Goal: Task Accomplishment & Management: Use online tool/utility

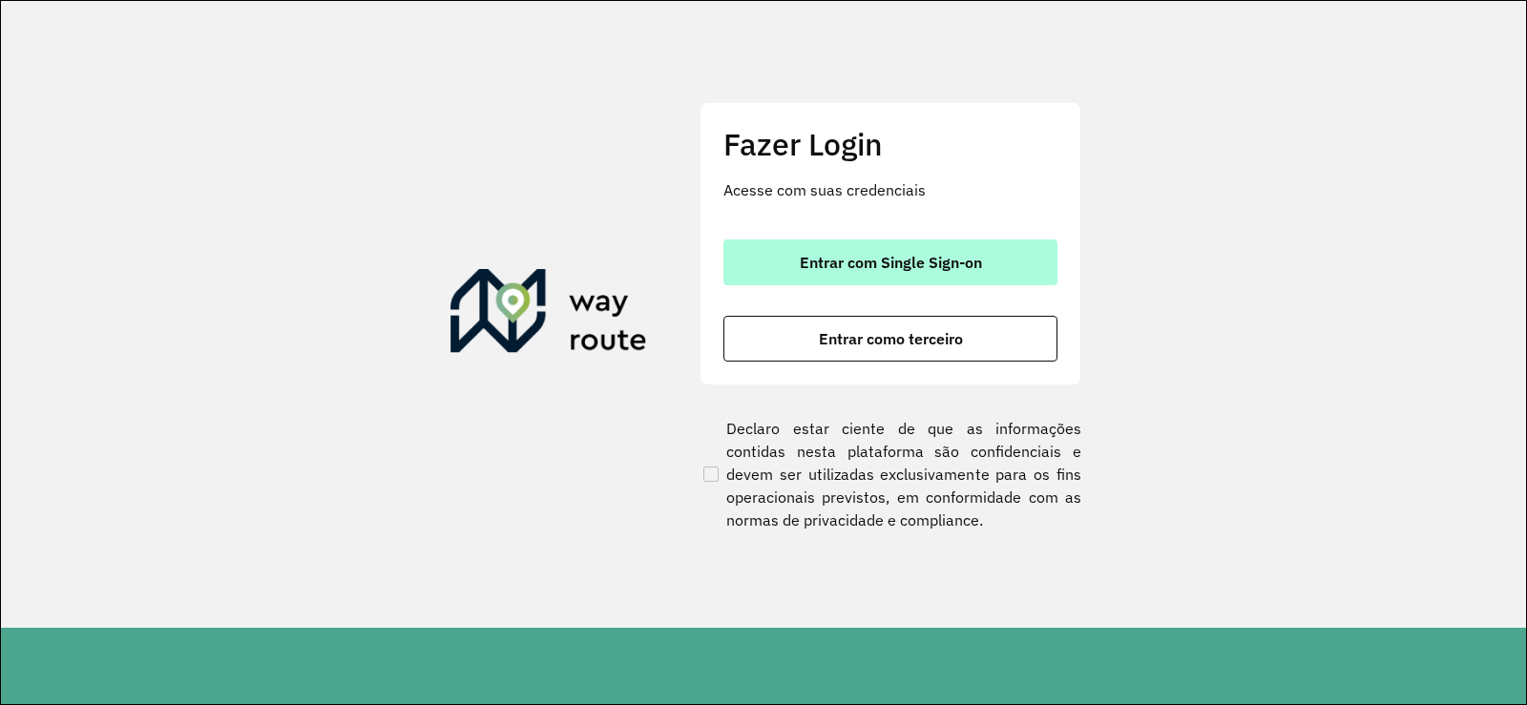
click at [834, 275] on button "Entrar com Single Sign-on" at bounding box center [891, 263] width 334 height 46
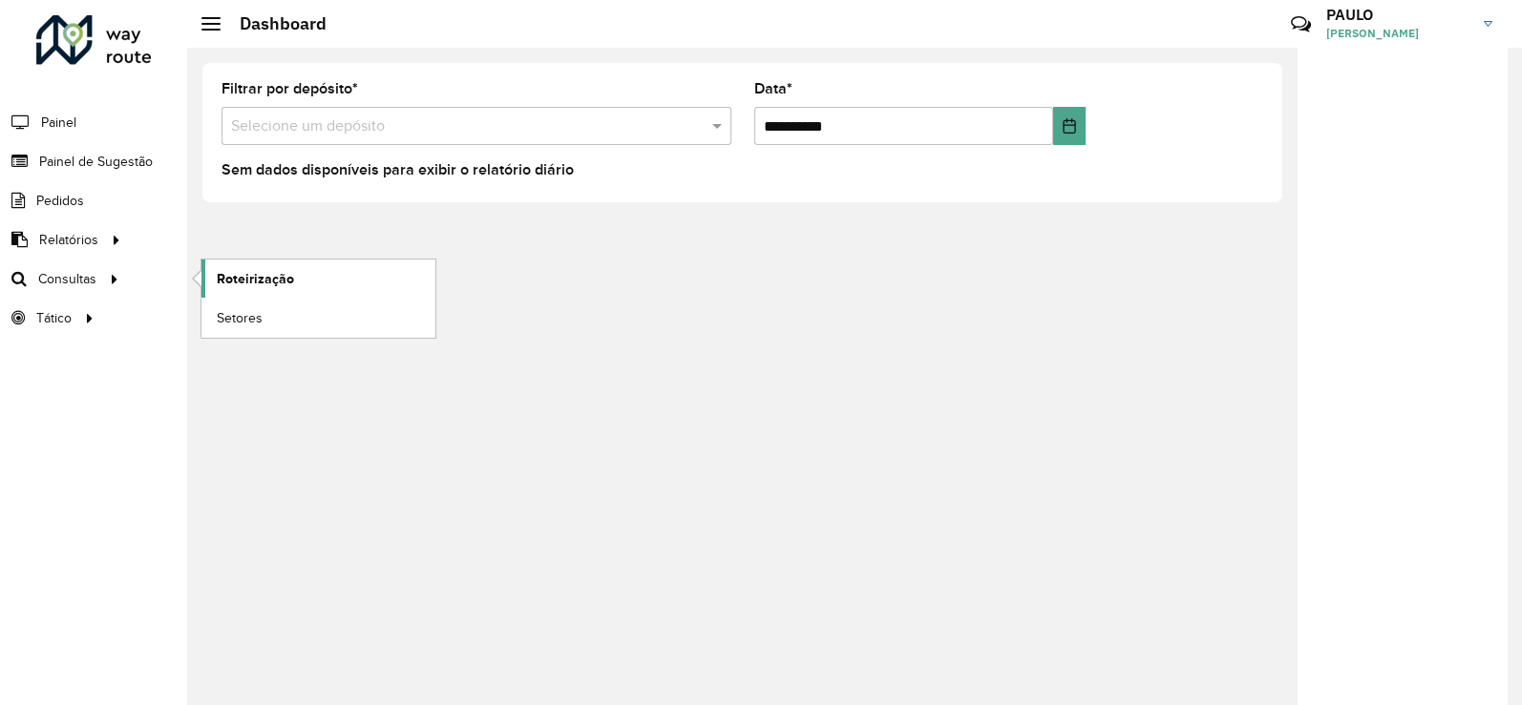
click at [229, 277] on span "Roteirização" at bounding box center [255, 279] width 77 height 20
click at [291, 287] on span "Roteirização" at bounding box center [255, 279] width 77 height 20
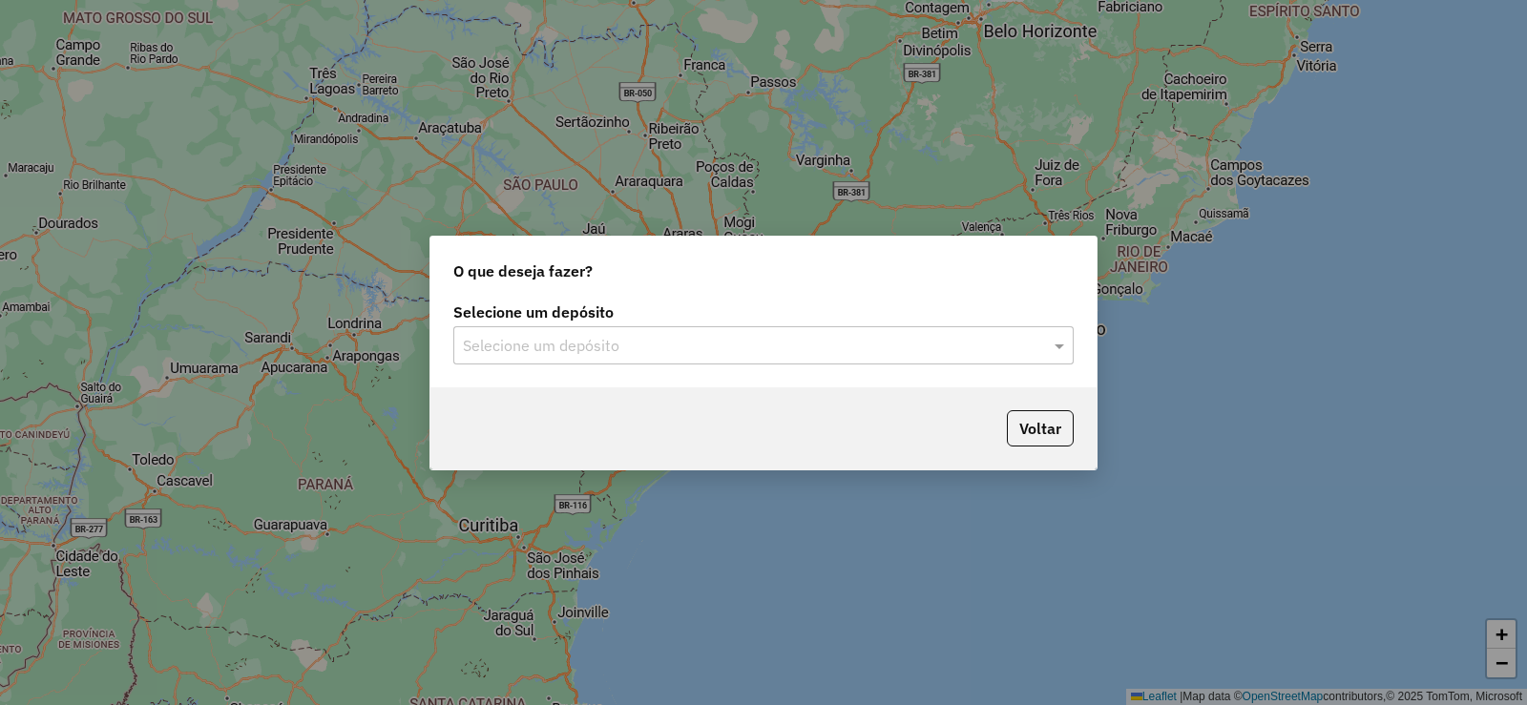
click at [657, 352] on input "text" at bounding box center [744, 346] width 563 height 23
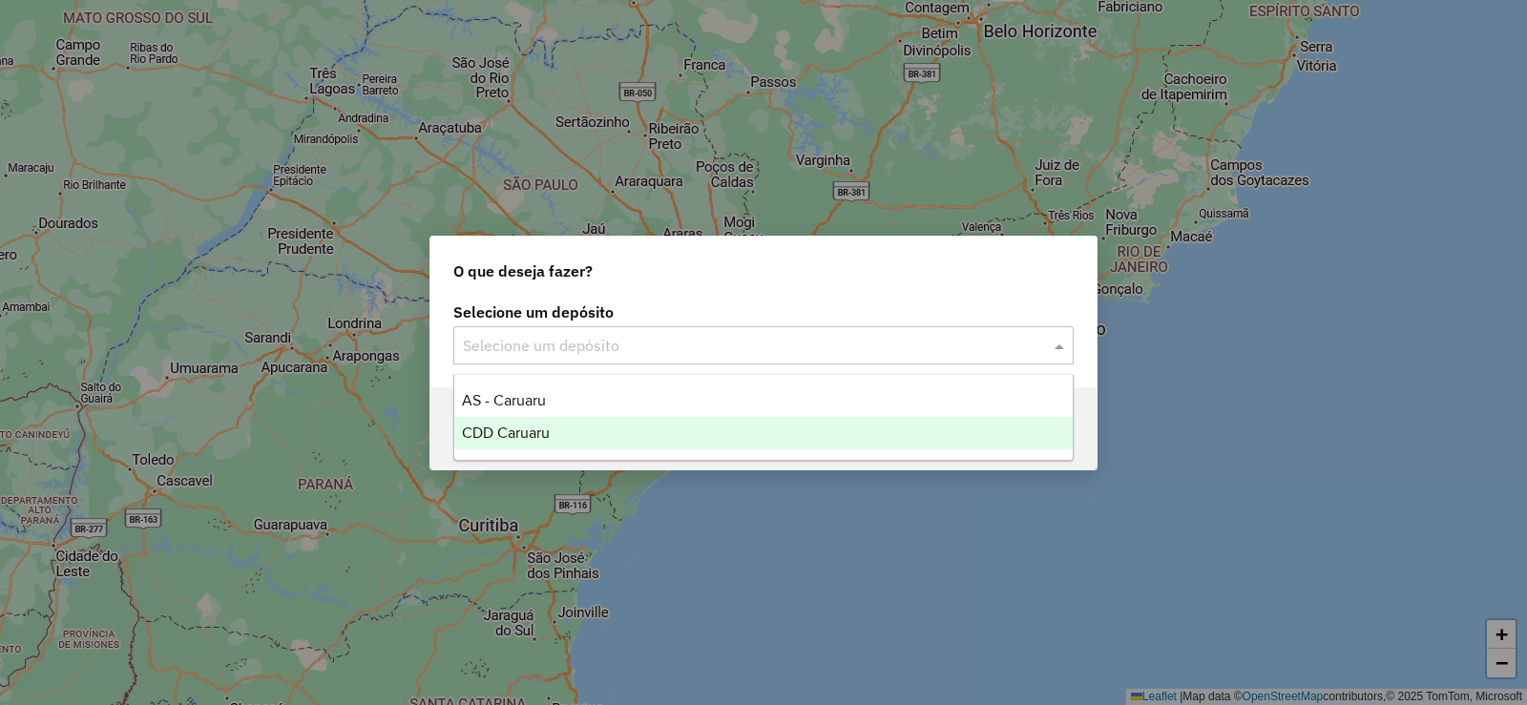
click at [609, 436] on div "CDD Caruaru" at bounding box center [763, 433] width 619 height 32
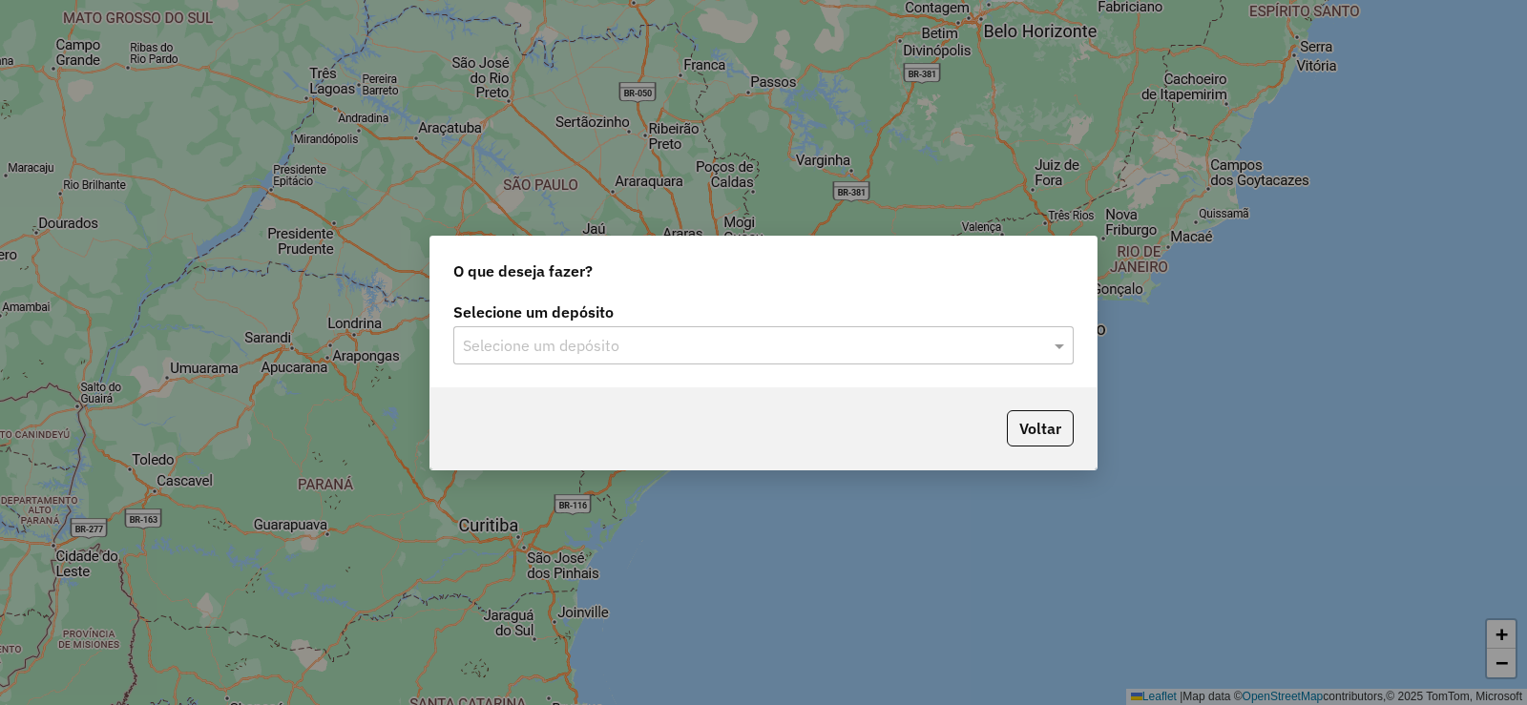
click at [678, 353] on input "text" at bounding box center [744, 346] width 563 height 23
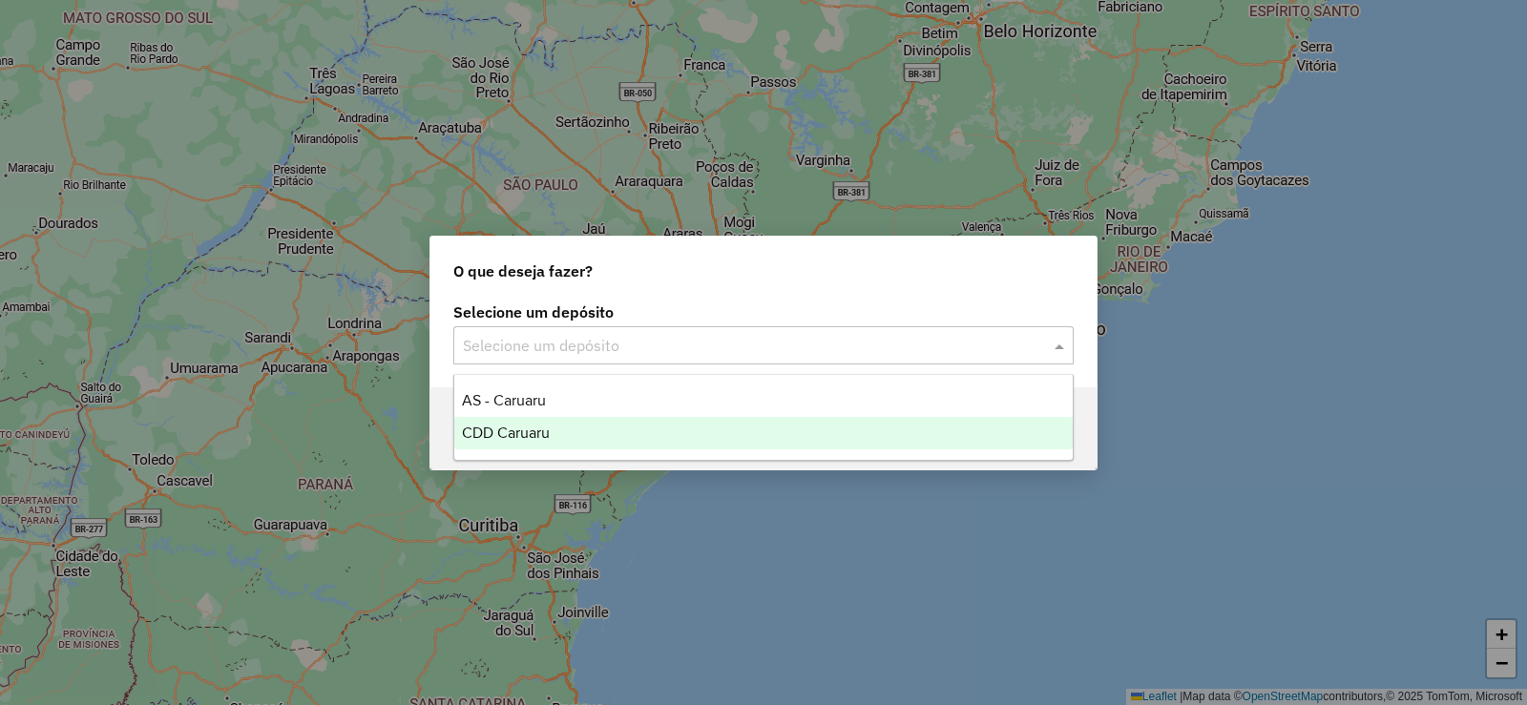
click at [537, 437] on span "CDD Caruaru" at bounding box center [506, 433] width 88 height 16
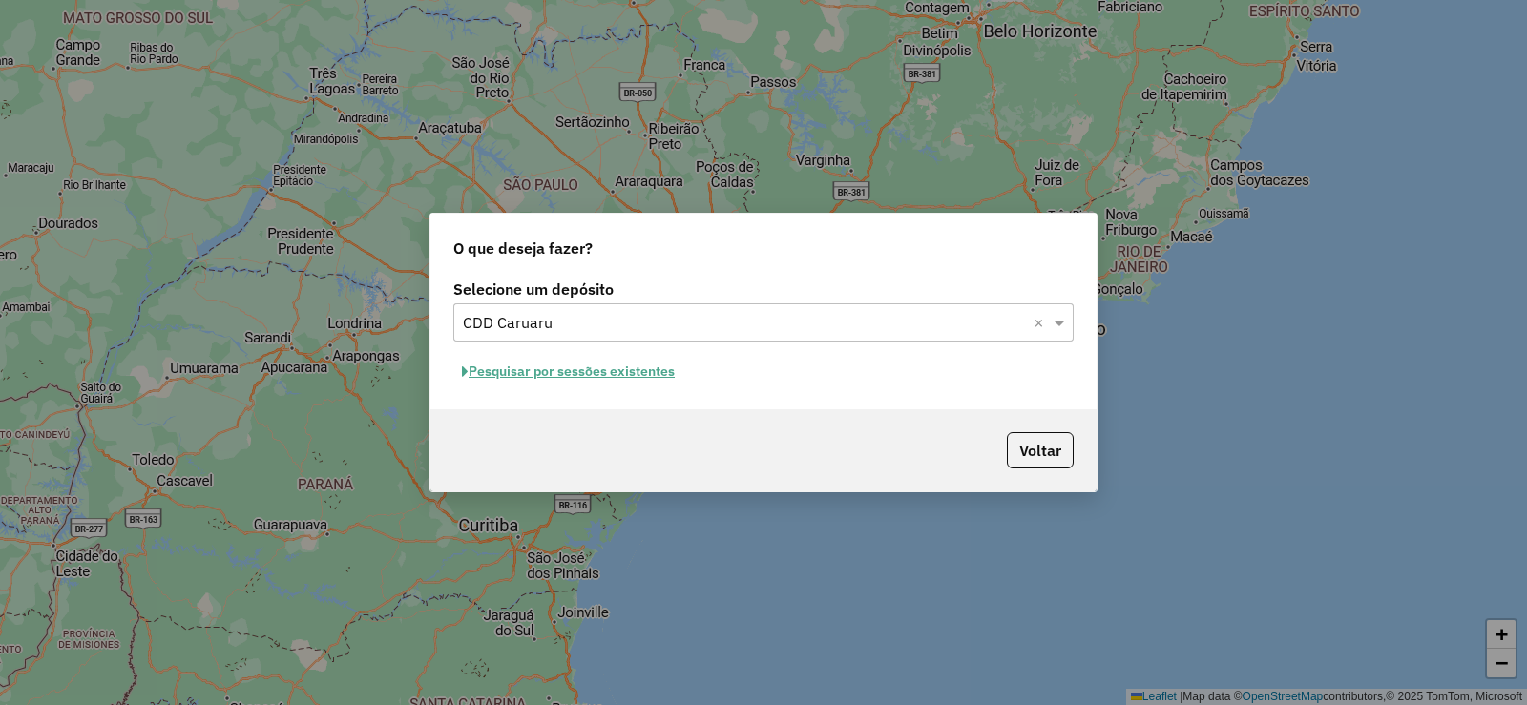
click at [639, 381] on button "Pesquisar por sessões existentes" at bounding box center [568, 372] width 230 height 30
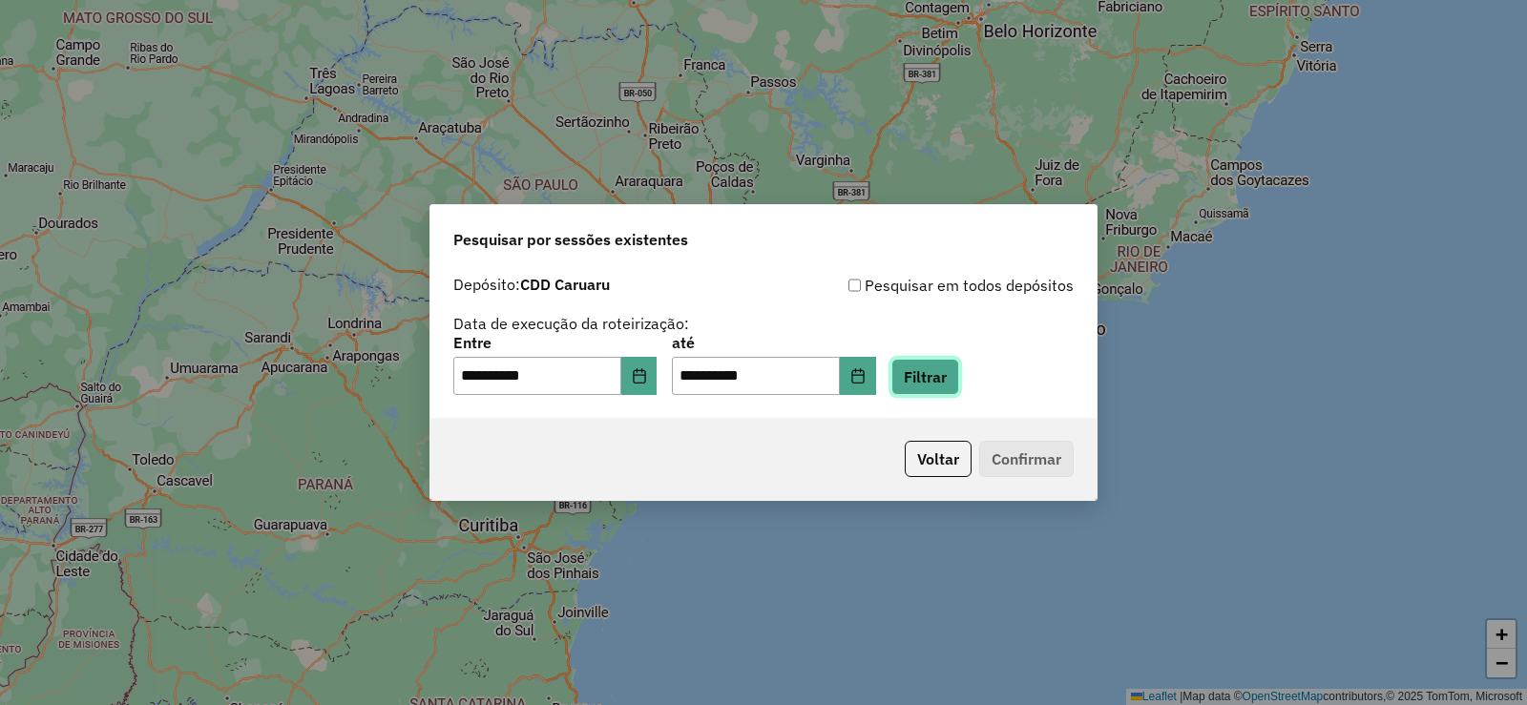
click at [959, 375] on button "Filtrar" at bounding box center [926, 377] width 68 height 36
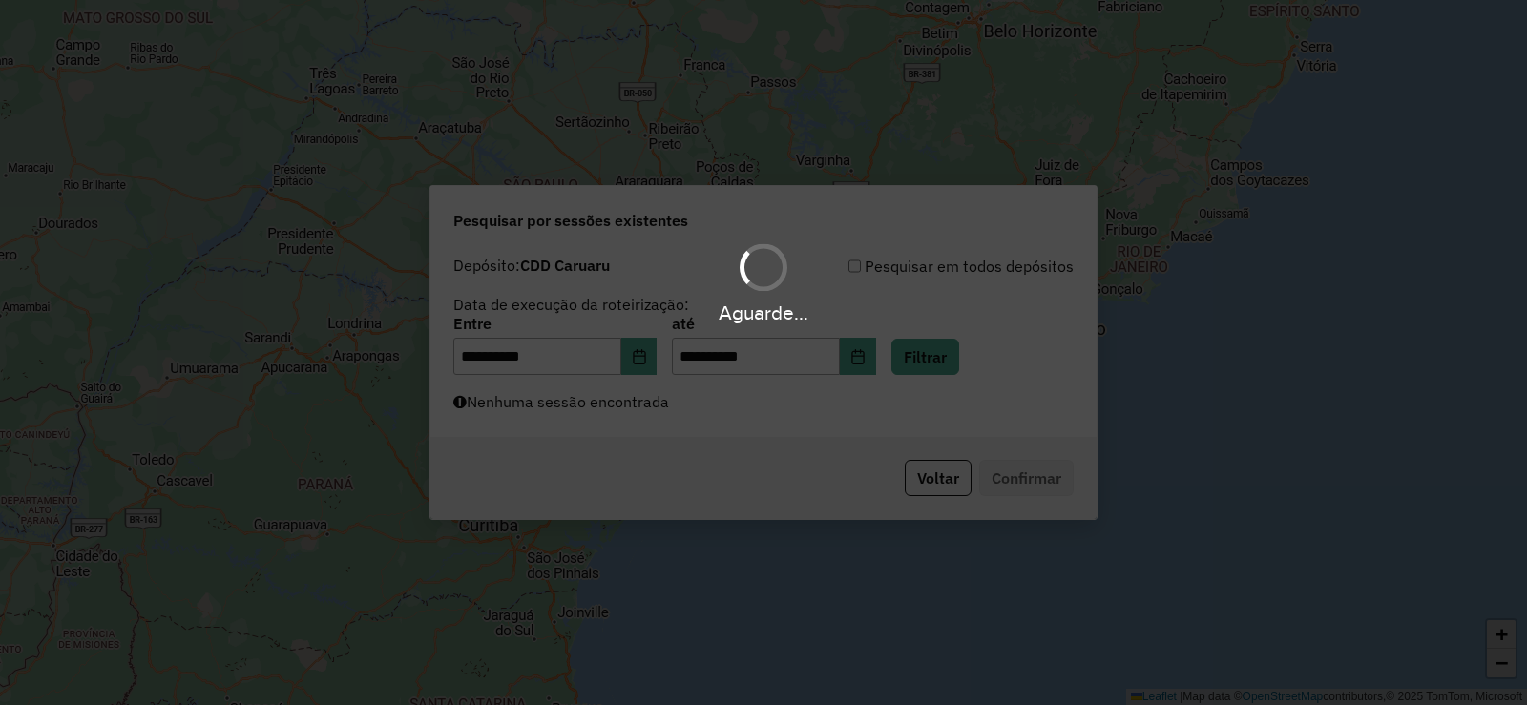
click at [630, 428] on div "Aguarde..." at bounding box center [763, 352] width 1527 height 705
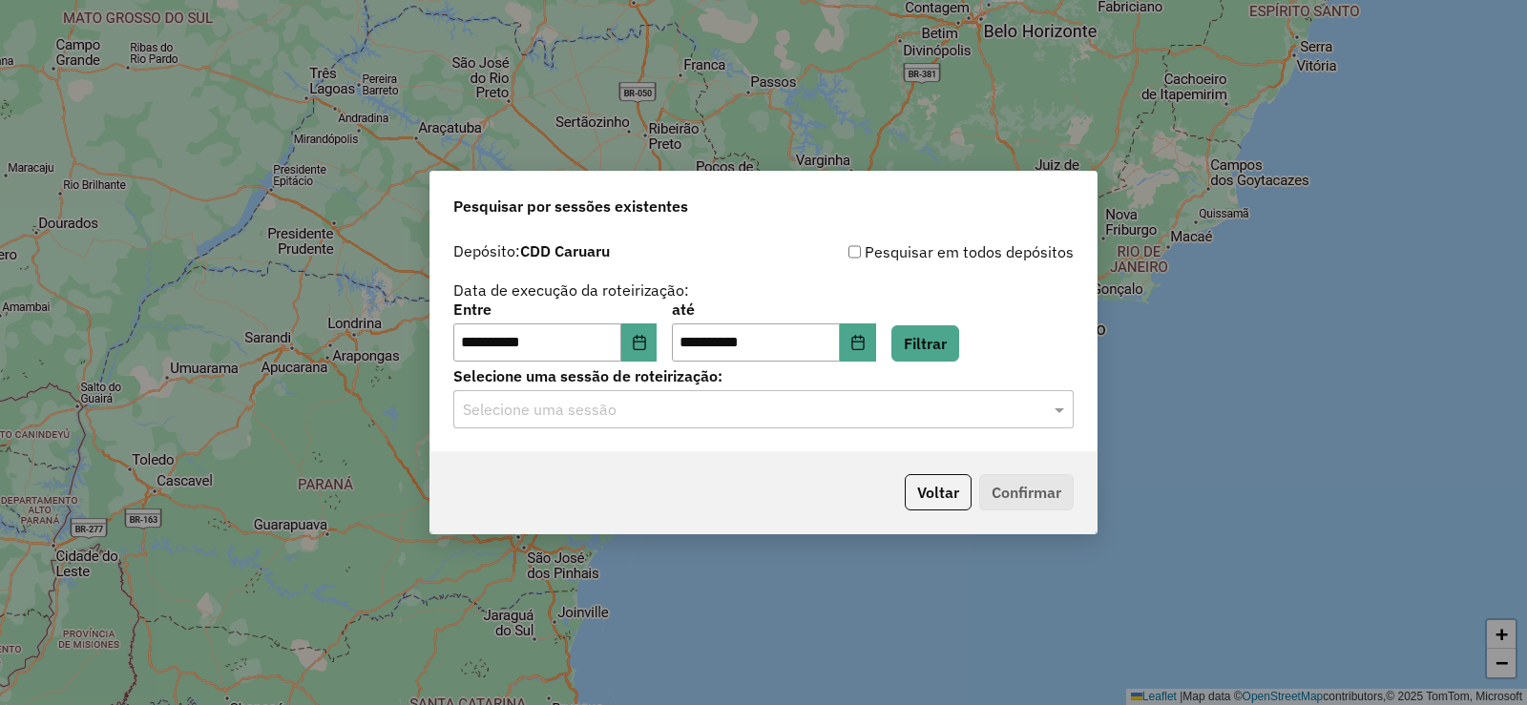
click at [626, 421] on div "Selecione uma sessão" at bounding box center [763, 409] width 621 height 38
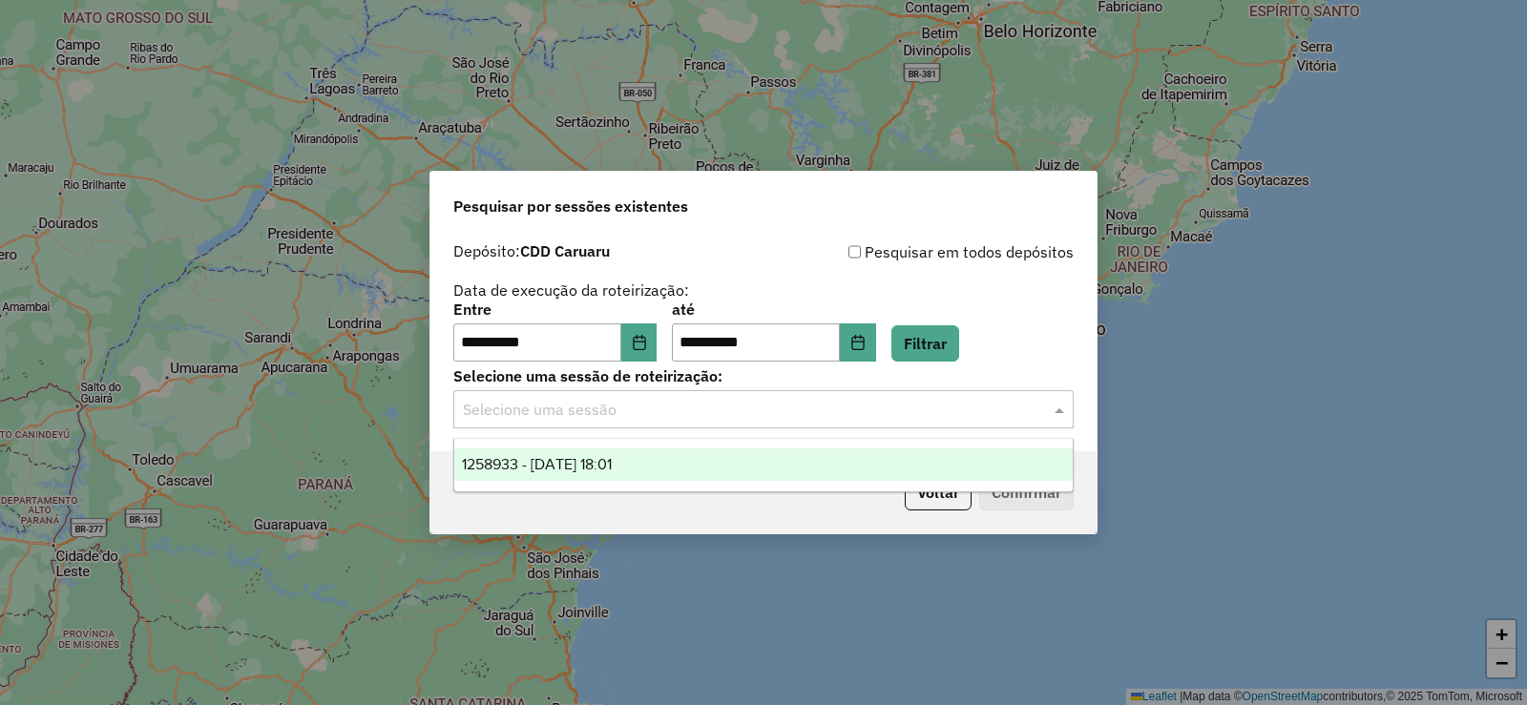
click at [612, 461] on span "1258933 - 04/09/2025 18:01" at bounding box center [537, 464] width 150 height 16
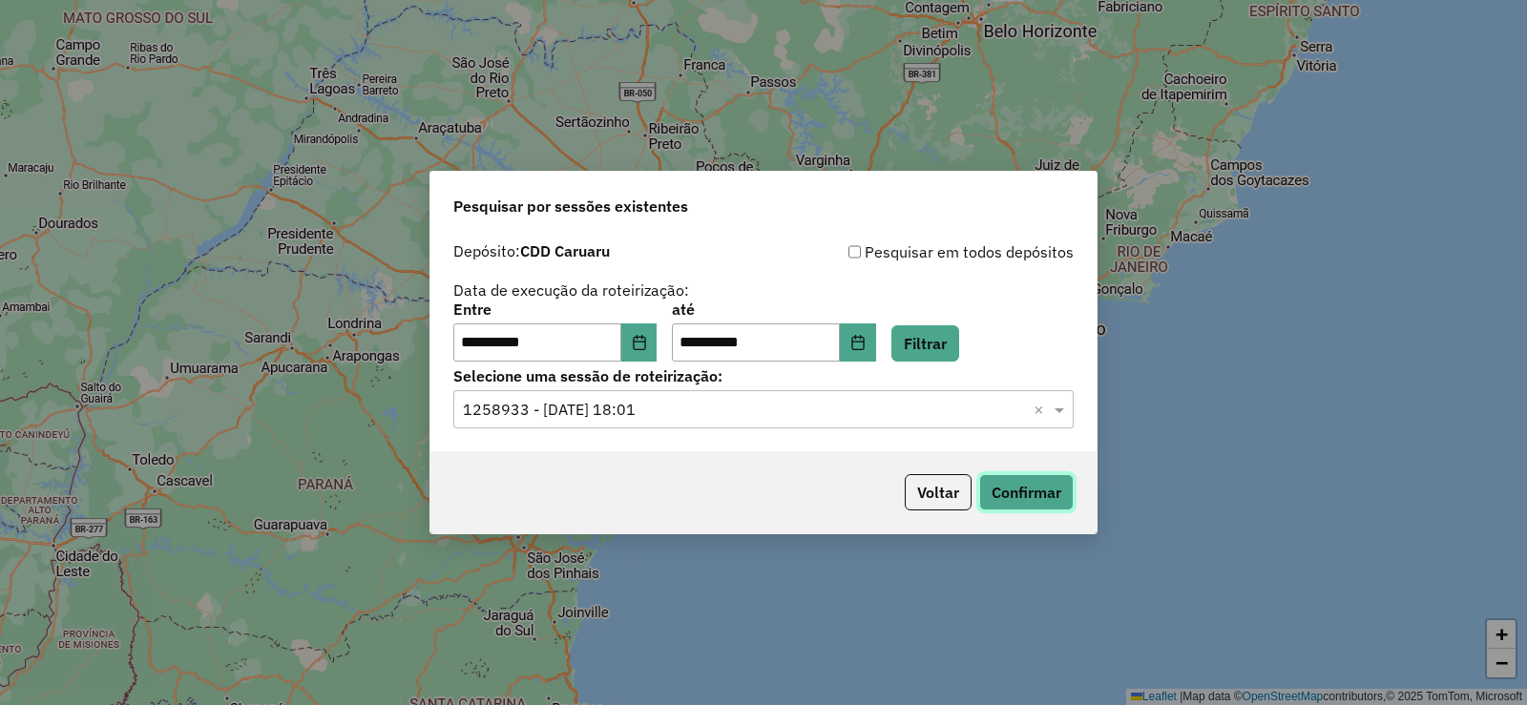
click at [1020, 499] on button "Confirmar" at bounding box center [1026, 492] width 95 height 36
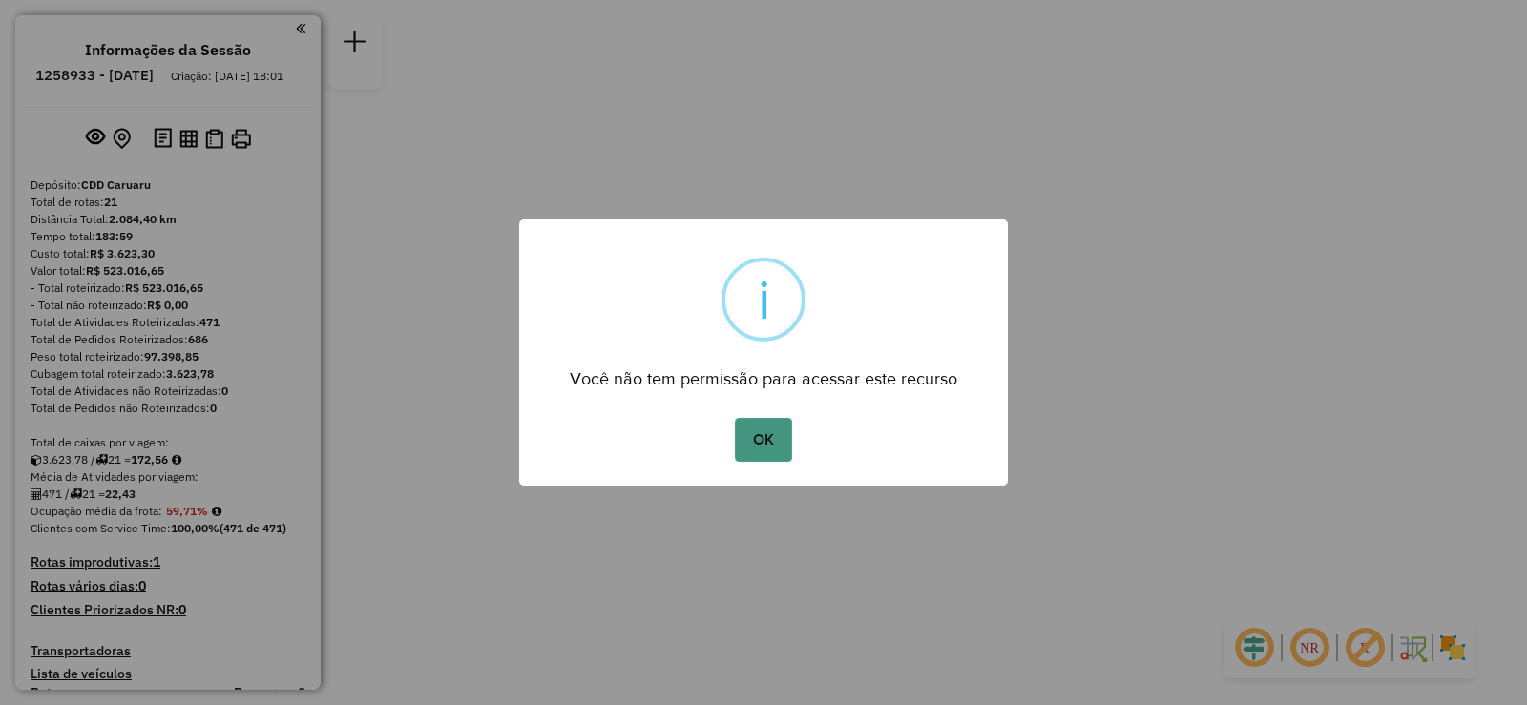
click at [769, 446] on button "OK" at bounding box center [763, 440] width 56 height 44
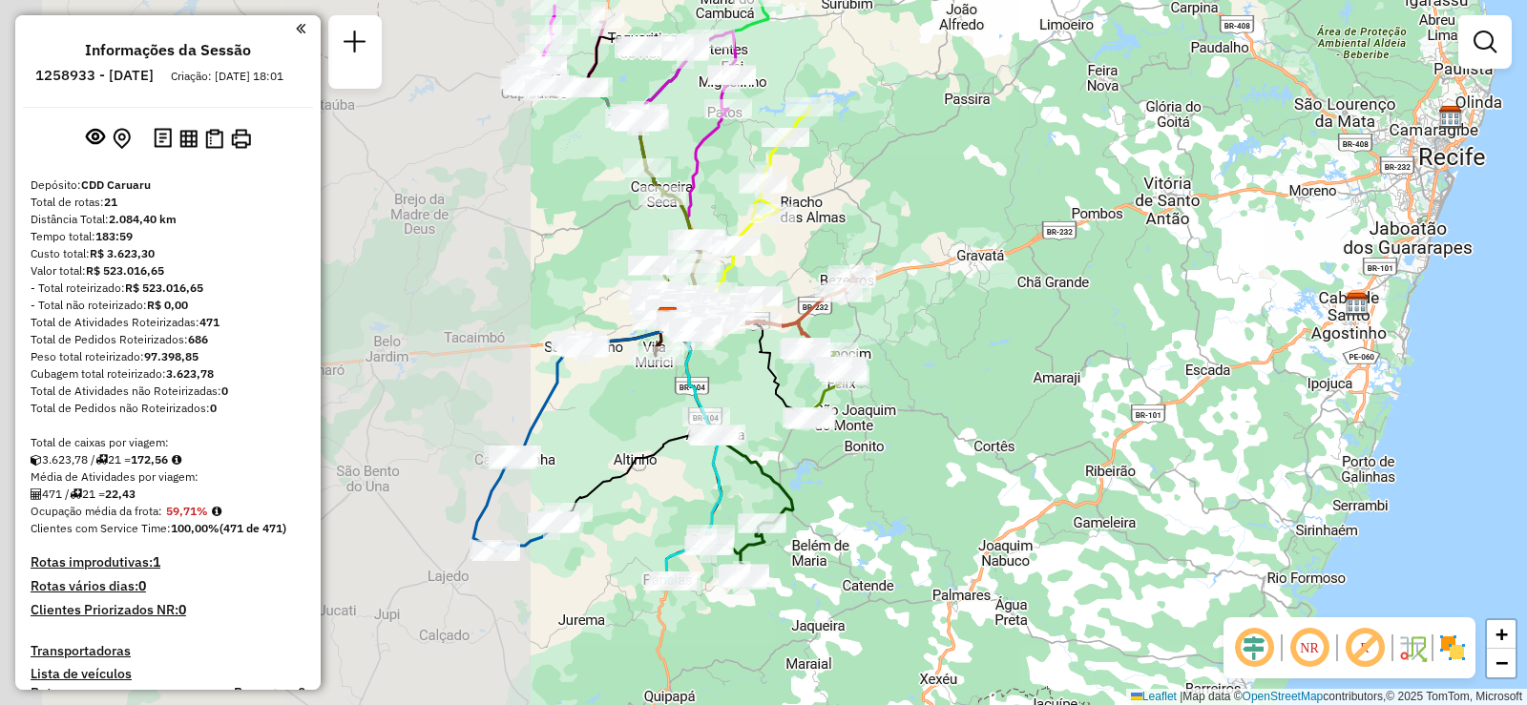
drag, startPoint x: 671, startPoint y: 342, endPoint x: 1389, endPoint y: 272, distance: 721.3
click at [1369, 280] on div "Janela de atendimento Grade de atendimento Capacidade Transportadoras Veículos …" at bounding box center [763, 352] width 1527 height 705
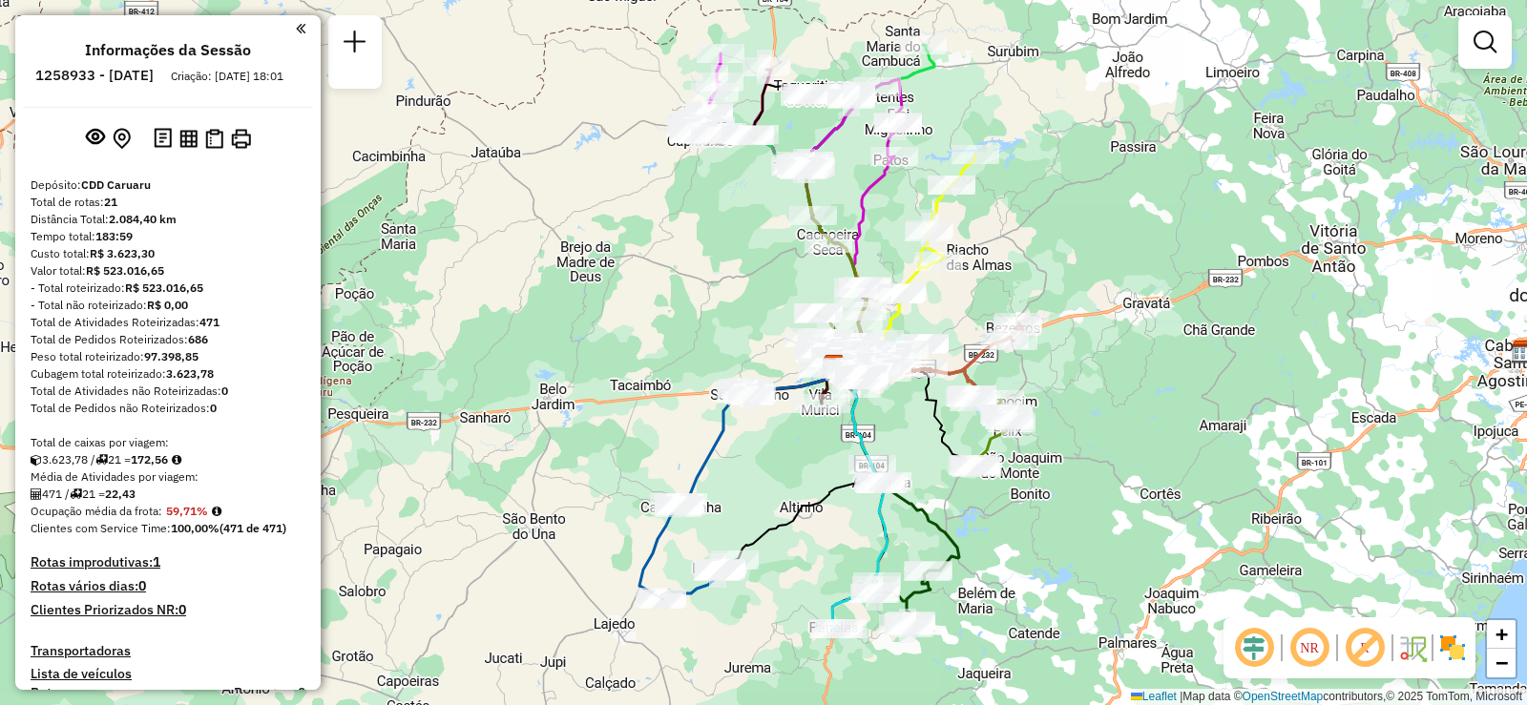
drag, startPoint x: 1262, startPoint y: 288, endPoint x: 1291, endPoint y: 358, distance: 75.3
click at [1291, 358] on div "Janela de atendimento Grade de atendimento Capacidade Transportadoras Veículos …" at bounding box center [763, 352] width 1527 height 705
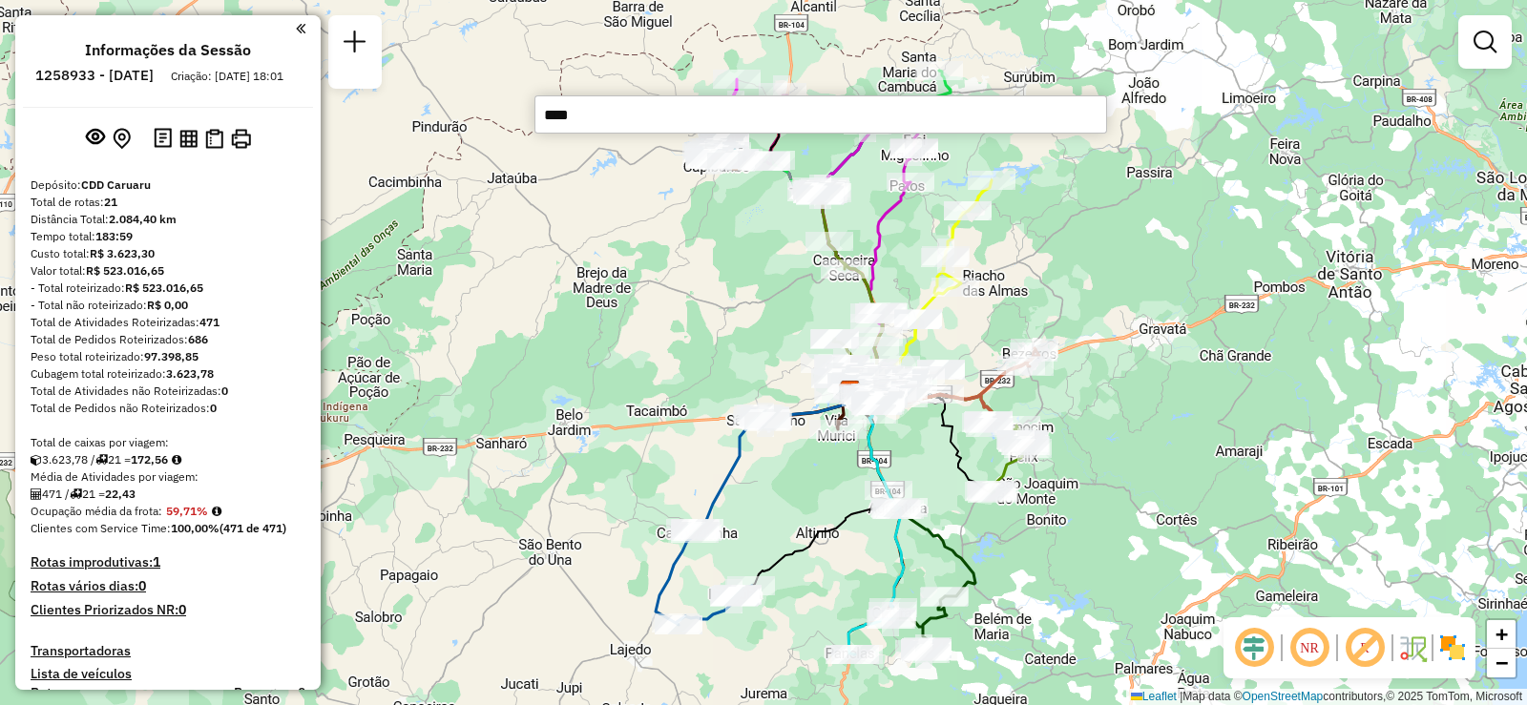
type input "*****"
drag, startPoint x: 599, startPoint y: 144, endPoint x: 582, endPoint y: 77, distance: 68.8
click at [599, 143] on div "Janela de atendimento Grade de atendimento Capacidade Transportadoras Veículos …" at bounding box center [763, 352] width 1527 height 705
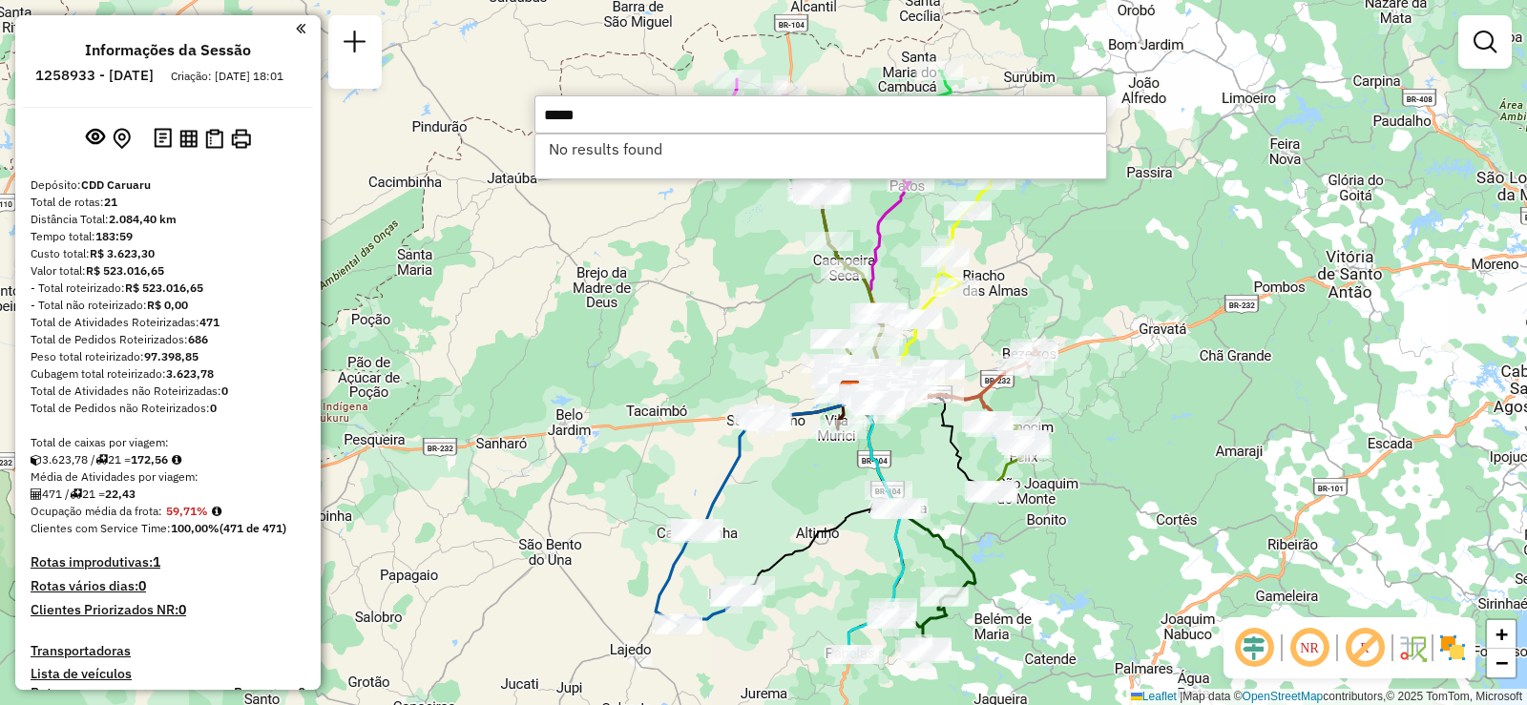
type input "*****"
